Goal: Find specific page/section: Find specific page/section

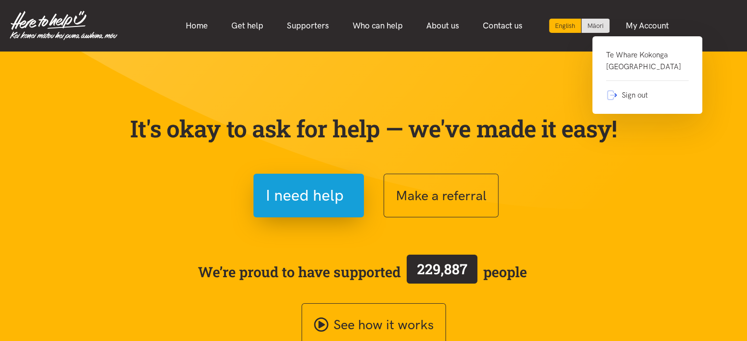
click at [638, 68] on link "Te Whare Kokonga Melville Community House" at bounding box center [647, 65] width 82 height 32
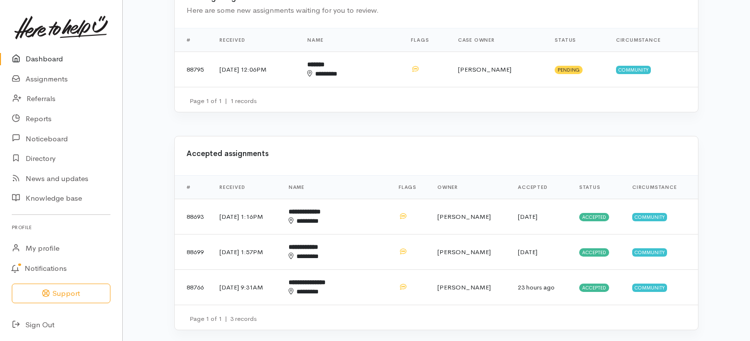
scroll to position [278, 0]
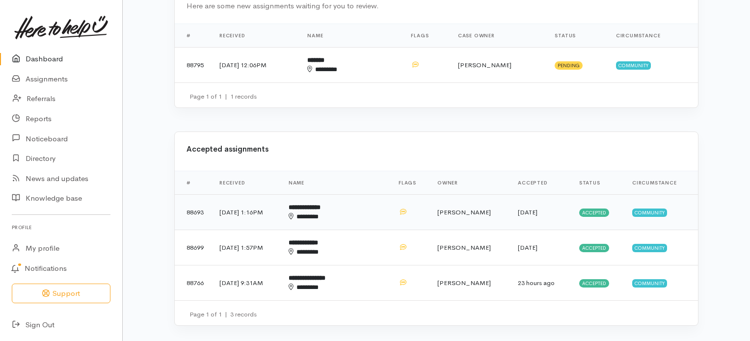
click at [332, 212] on div "********" at bounding box center [328, 217] width 79 height 10
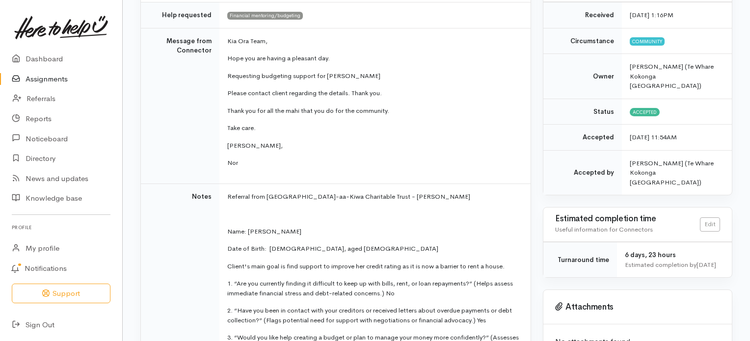
scroll to position [135, 0]
